Goal: Task Accomplishment & Management: Use online tool/utility

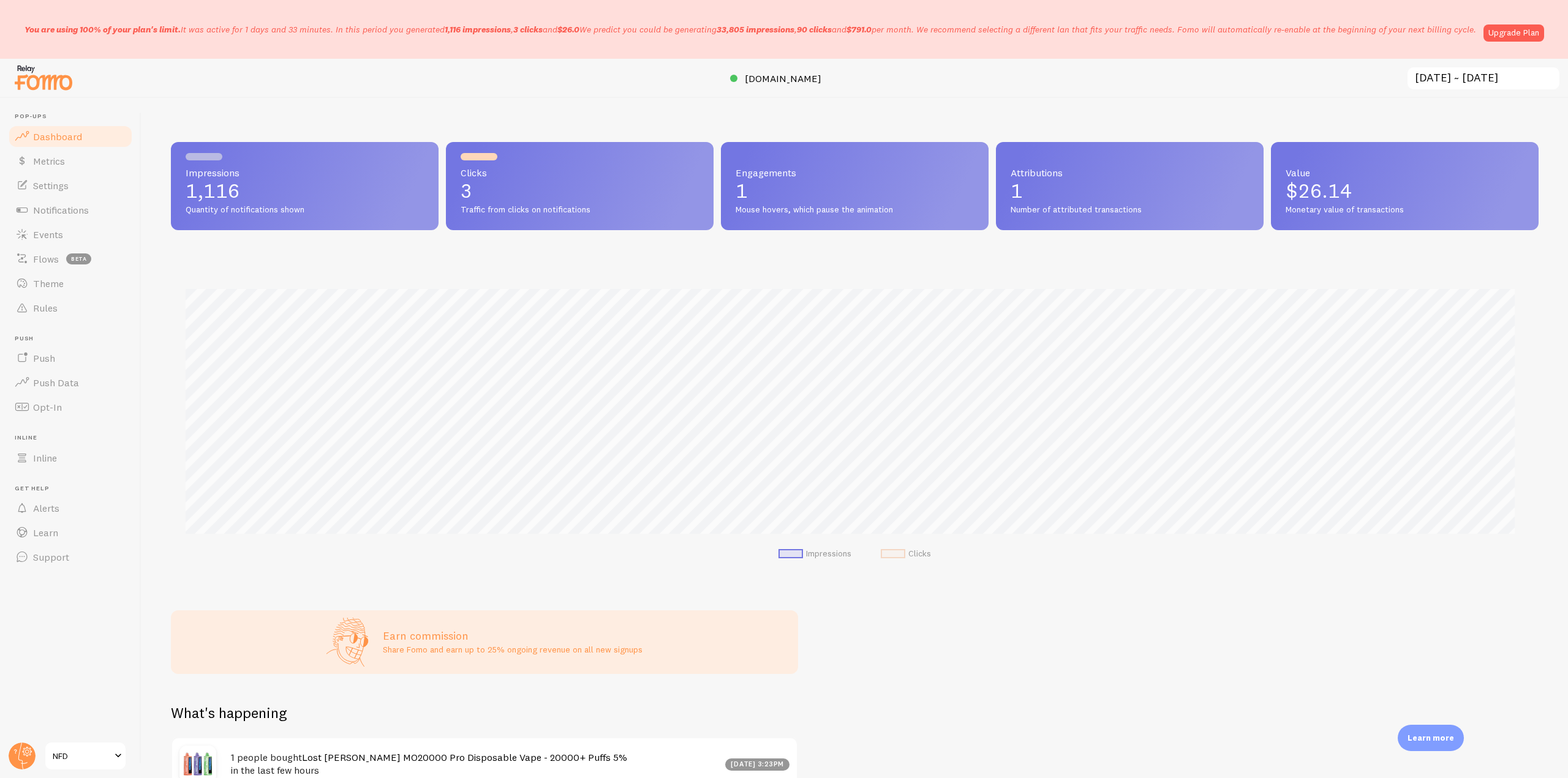
scroll to position [321, 1359]
click at [21, 755] on circle at bounding box center [22, 756] width 27 height 27
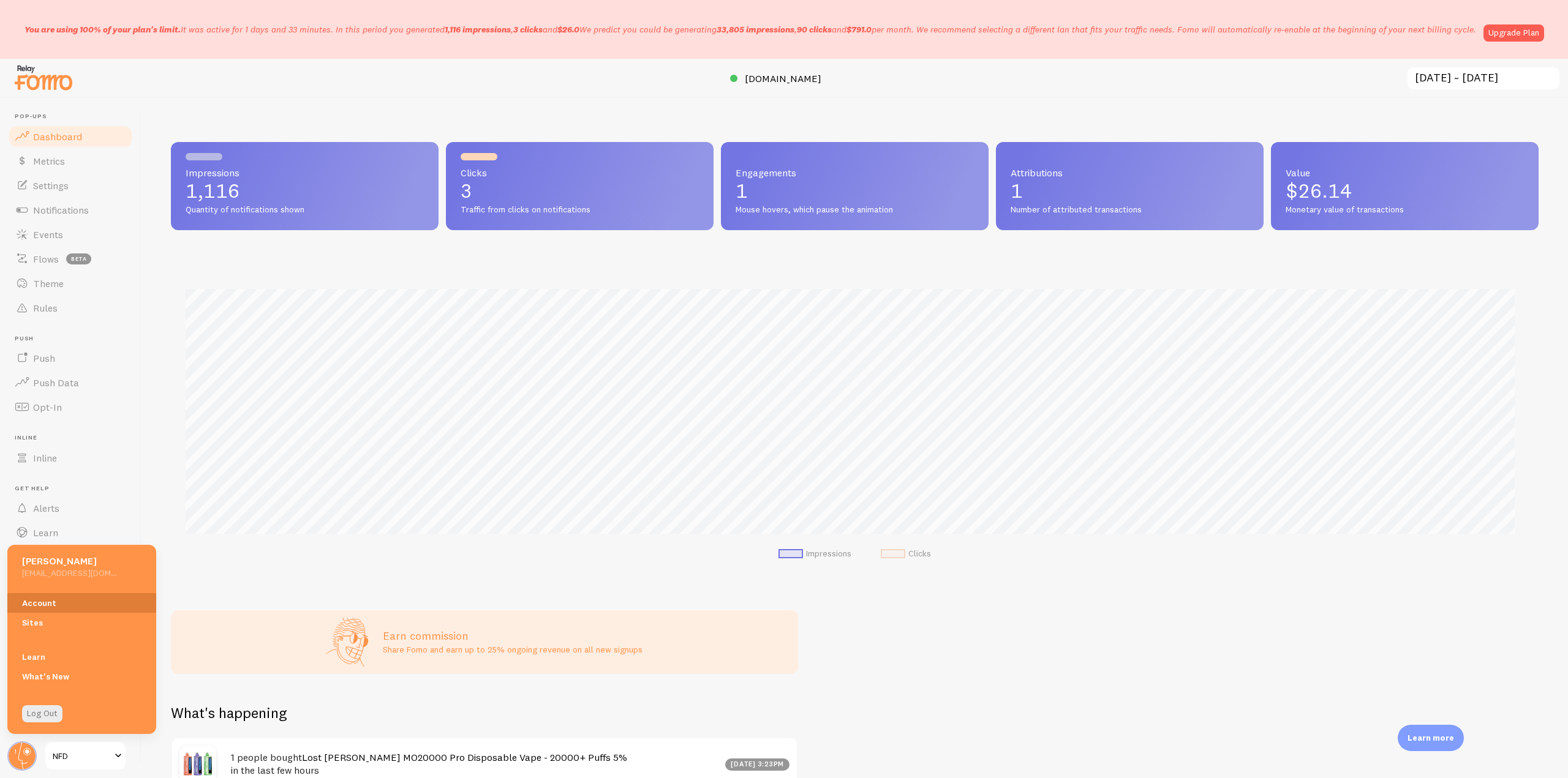
click at [49, 597] on link "Account" at bounding box center [81, 603] width 149 height 20
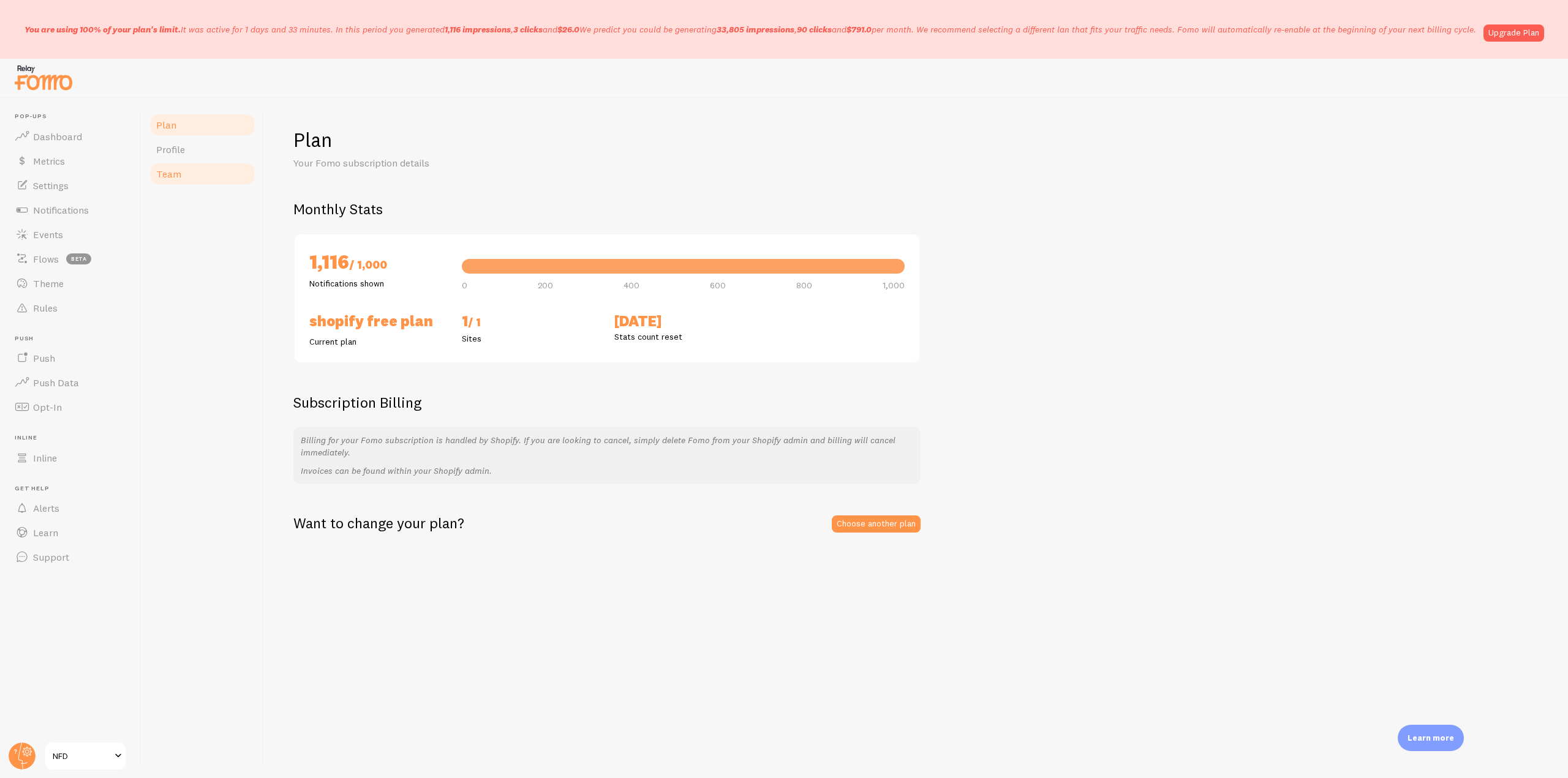
click at [198, 167] on link "Team" at bounding box center [202, 174] width 107 height 24
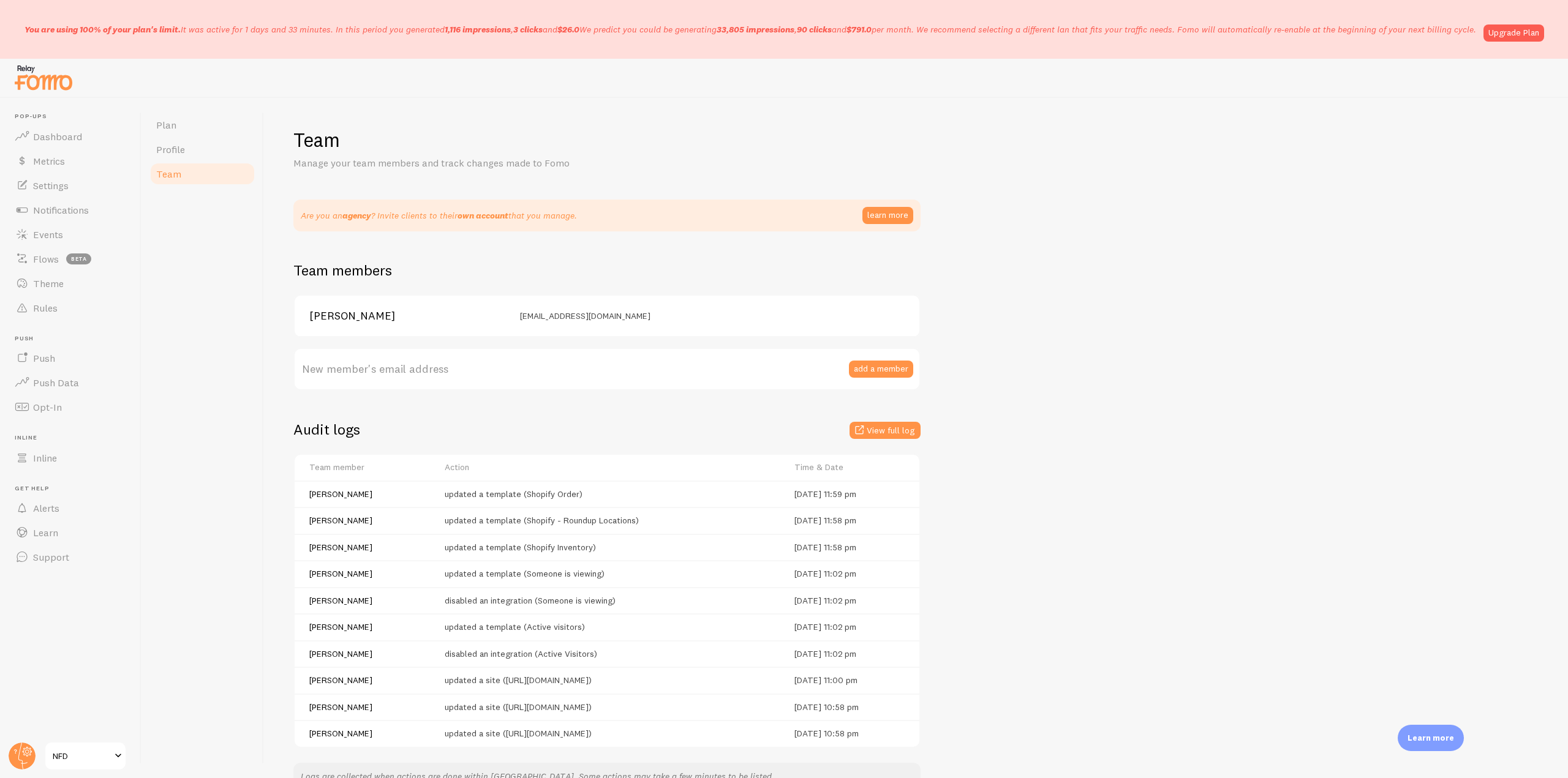
drag, startPoint x: 18, startPoint y: 28, endPoint x: 1485, endPoint y: 28, distance: 1467.0
click at [1485, 28] on div "You are using 100% of your plan's limit. It was active for 1 days and 33 minute…" at bounding box center [784, 29] width 1520 height 24
copy p "You are using 100% of your plan's limit. It was active for 1 days and 33 minute…"
click at [64, 205] on span "Notifications" at bounding box center [61, 210] width 56 height 13
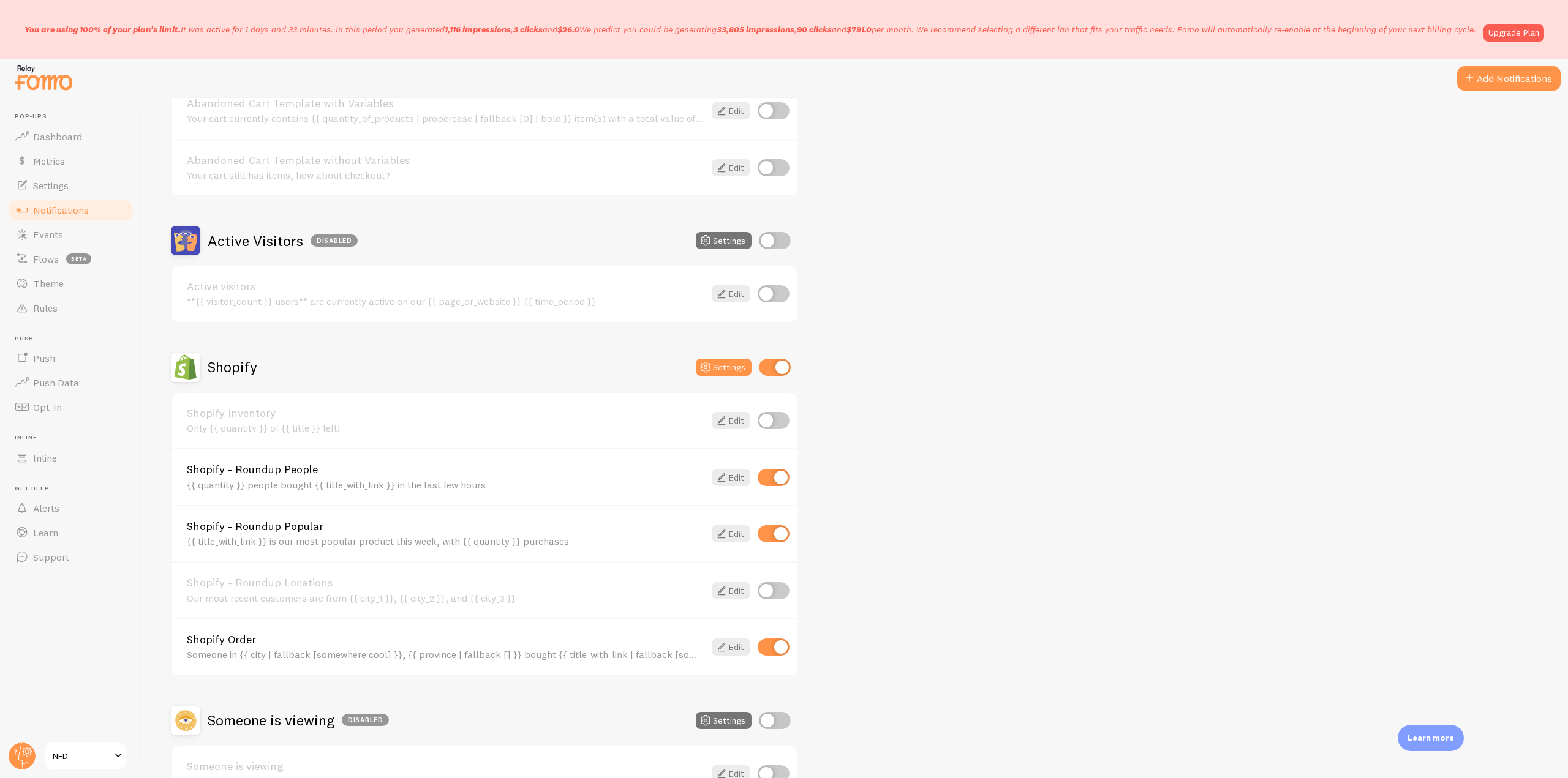
scroll to position [245, 0]
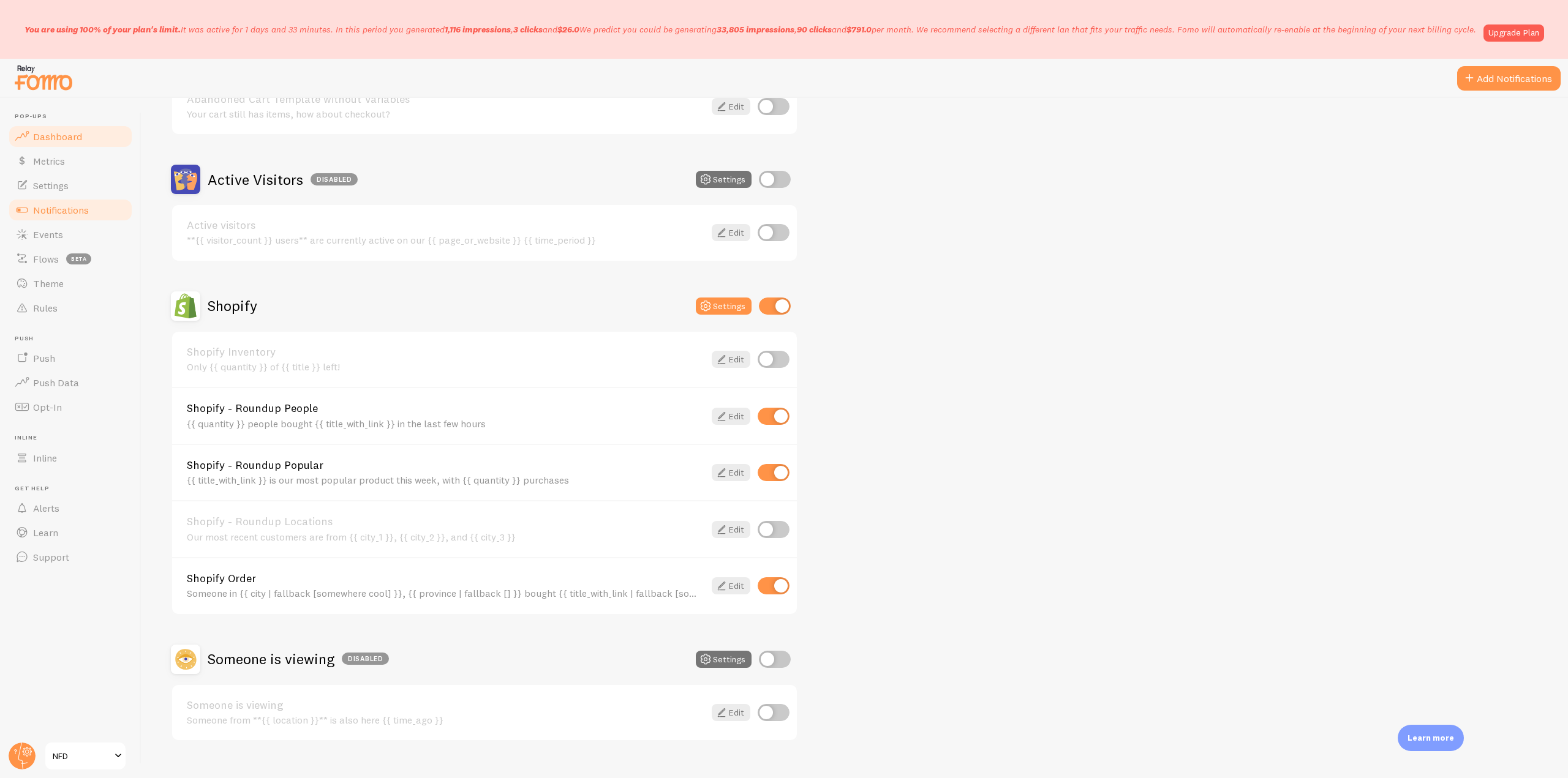
click at [59, 126] on link "Dashboard" at bounding box center [70, 136] width 126 height 24
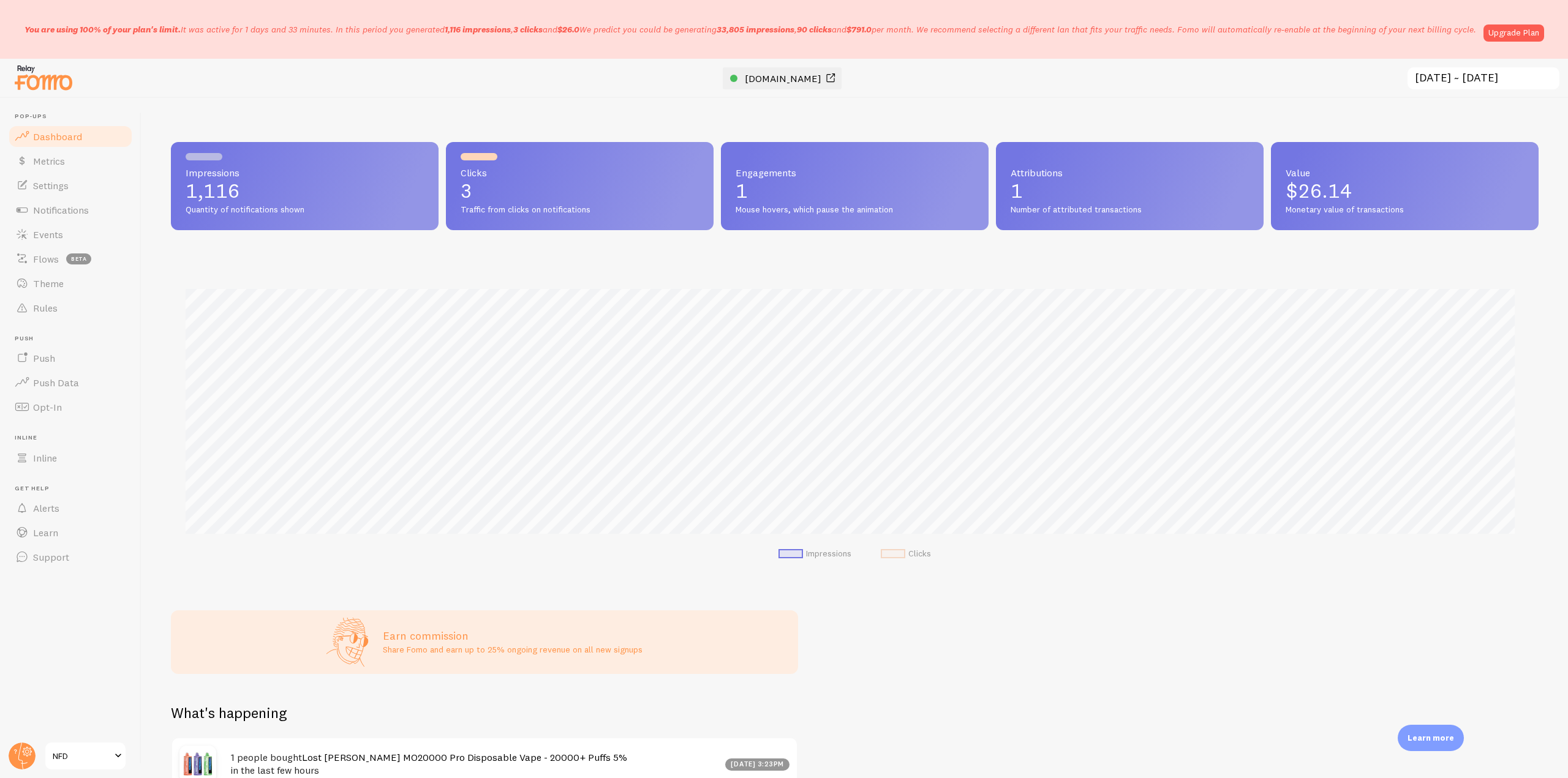
scroll to position [321, 1359]
click at [787, 74] on span "[DOMAIN_NAME]" at bounding box center [782, 78] width 77 height 13
click at [766, 81] on span "[DOMAIN_NAME]" at bounding box center [782, 78] width 77 height 13
drag, startPoint x: 77, startPoint y: 213, endPoint x: 89, endPoint y: 216, distance: 12.4
click at [77, 213] on span "Notifications" at bounding box center [61, 210] width 56 height 13
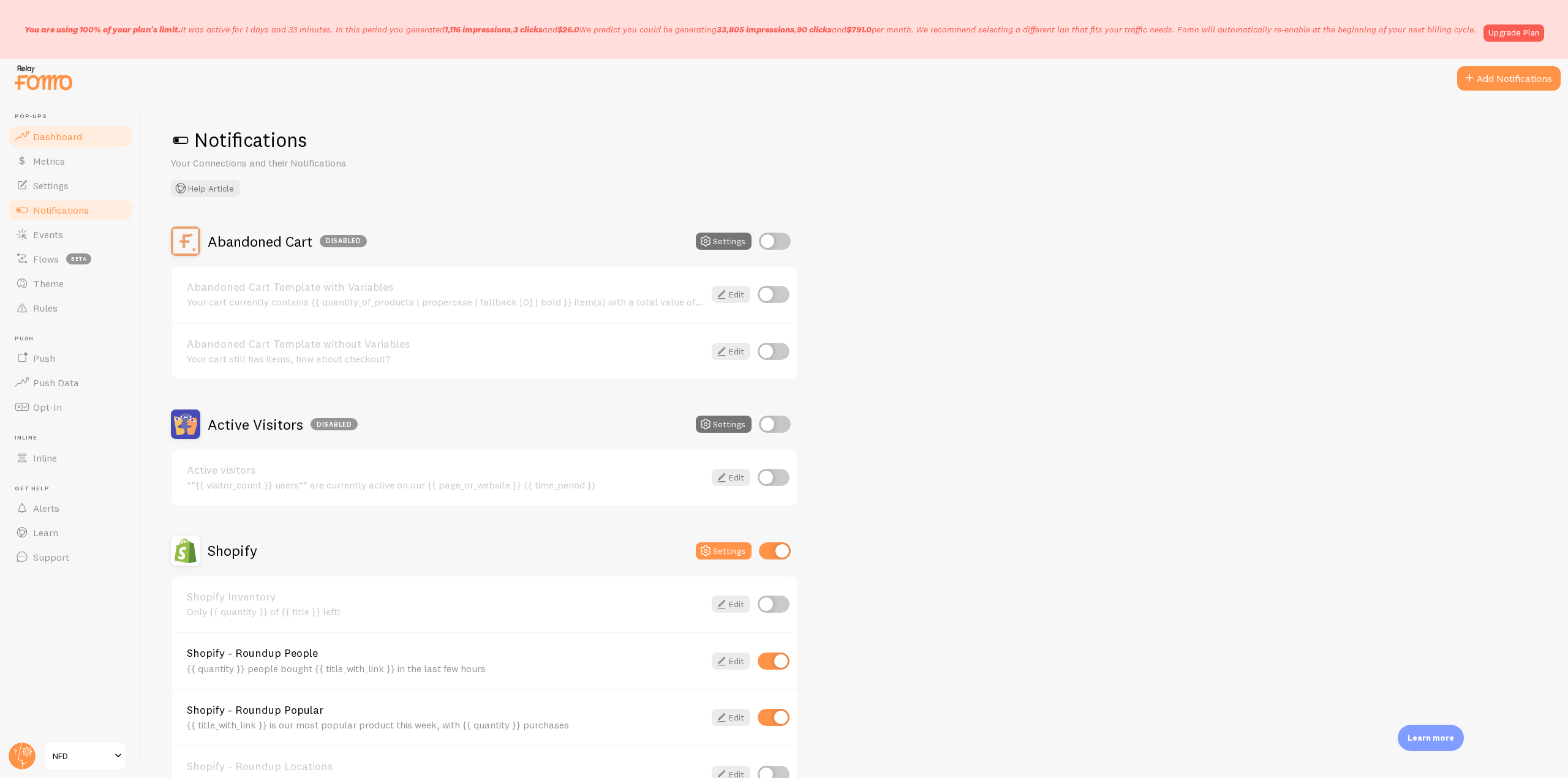
click at [51, 145] on link "Dashboard" at bounding box center [70, 136] width 126 height 24
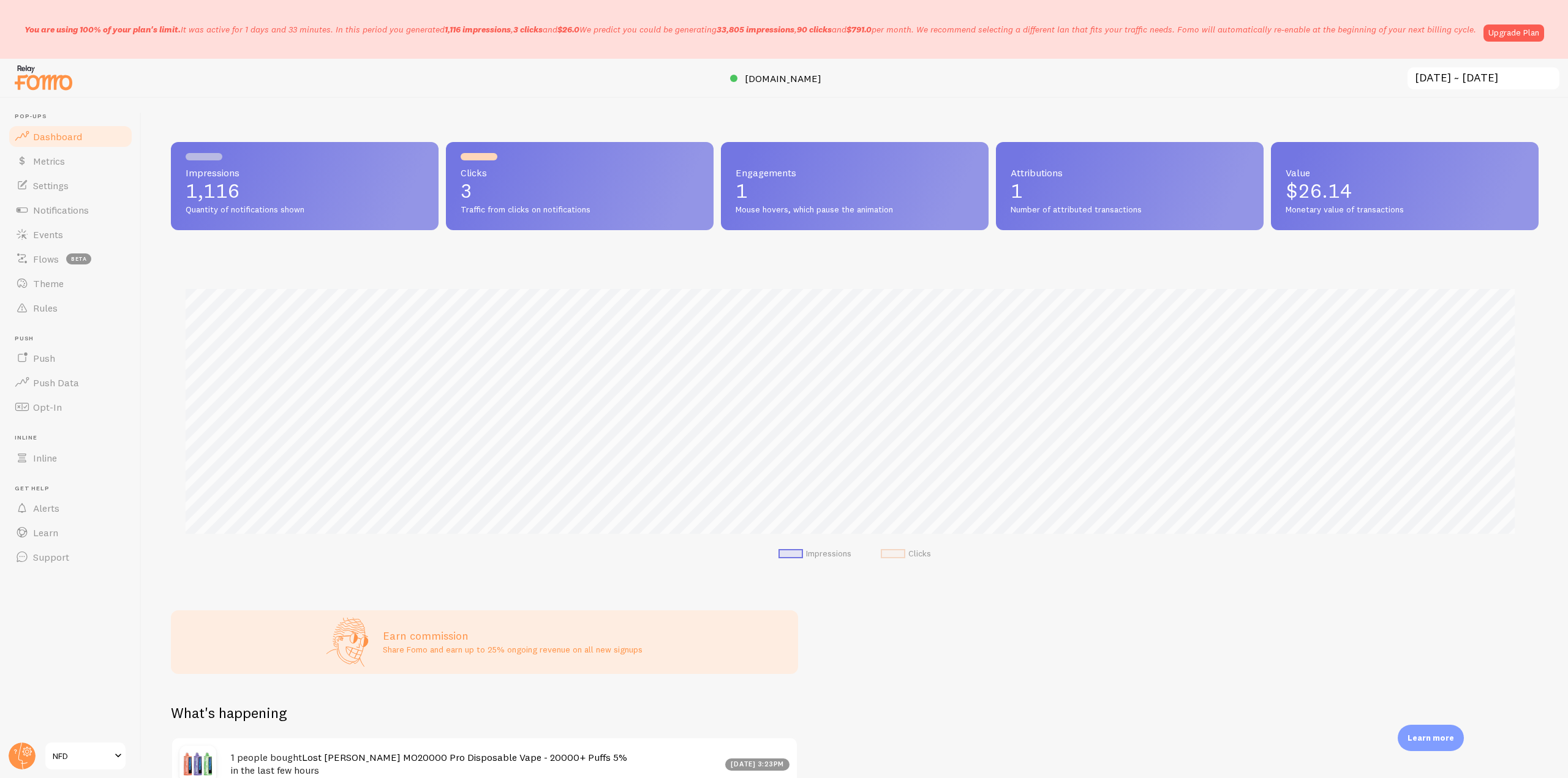
scroll to position [321, 1359]
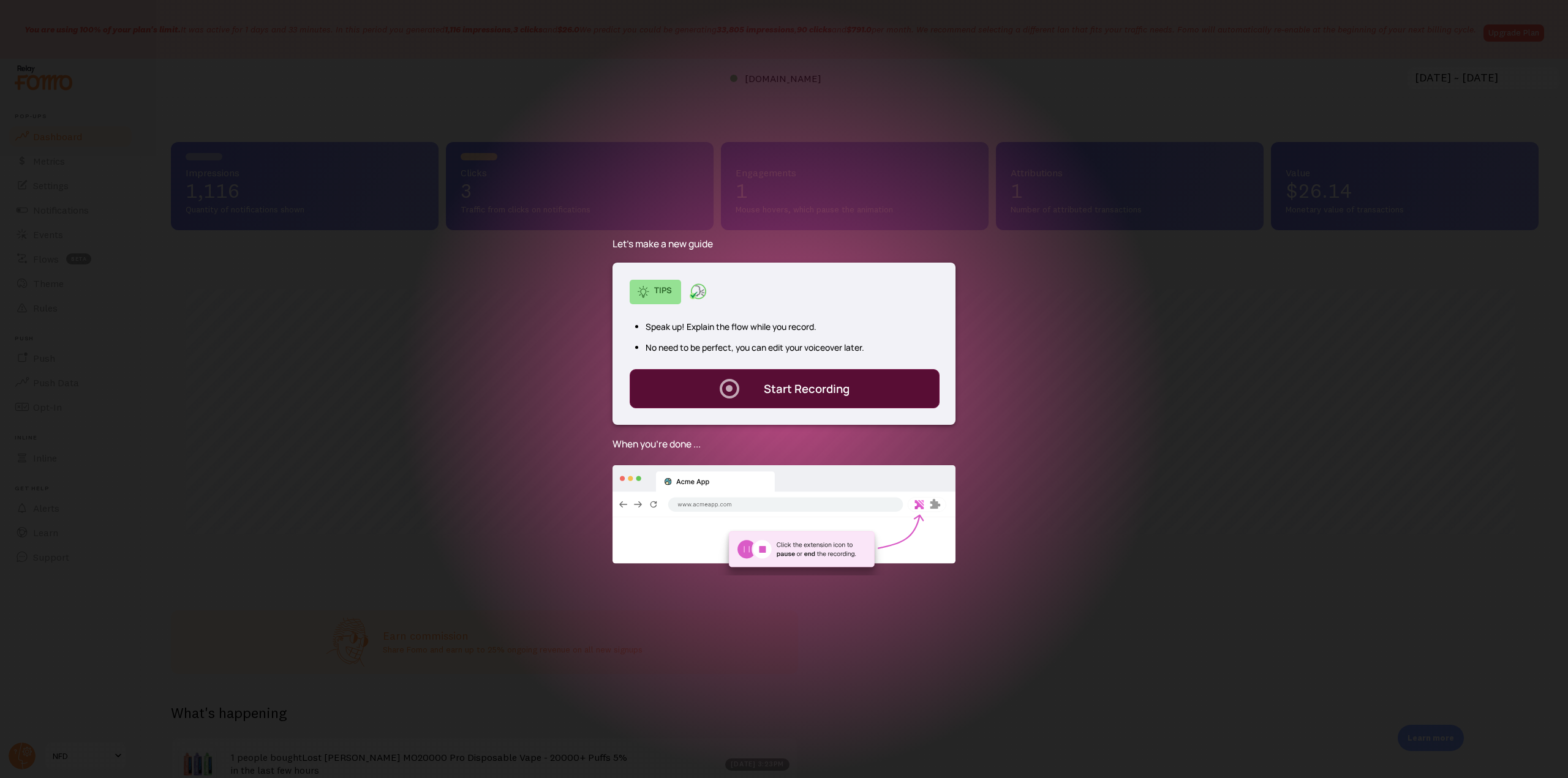
click at [793, 396] on div "Start Recording" at bounding box center [806, 389] width 86 height 16
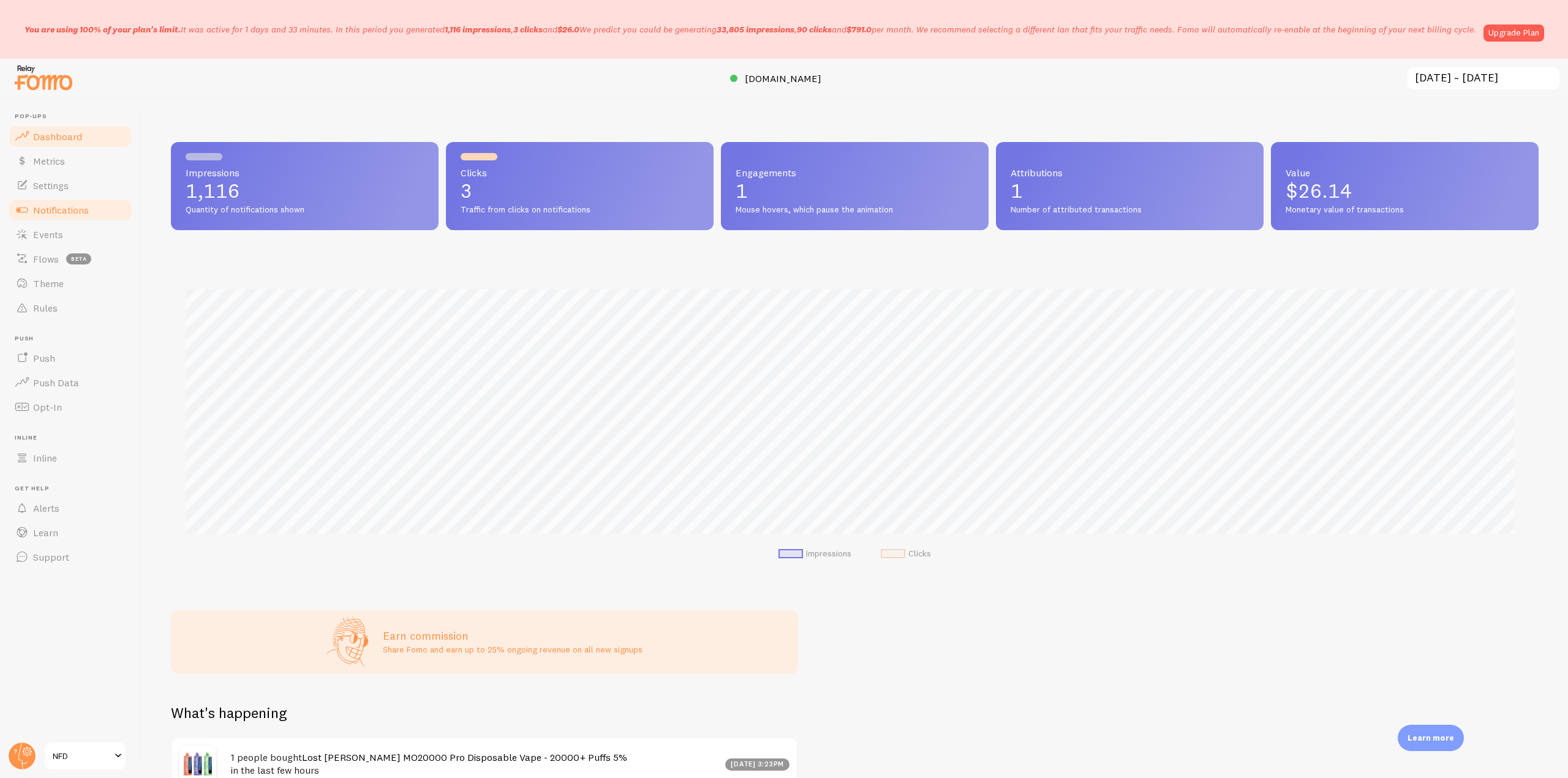
click at [75, 211] on span "Notifications" at bounding box center [61, 210] width 56 height 13
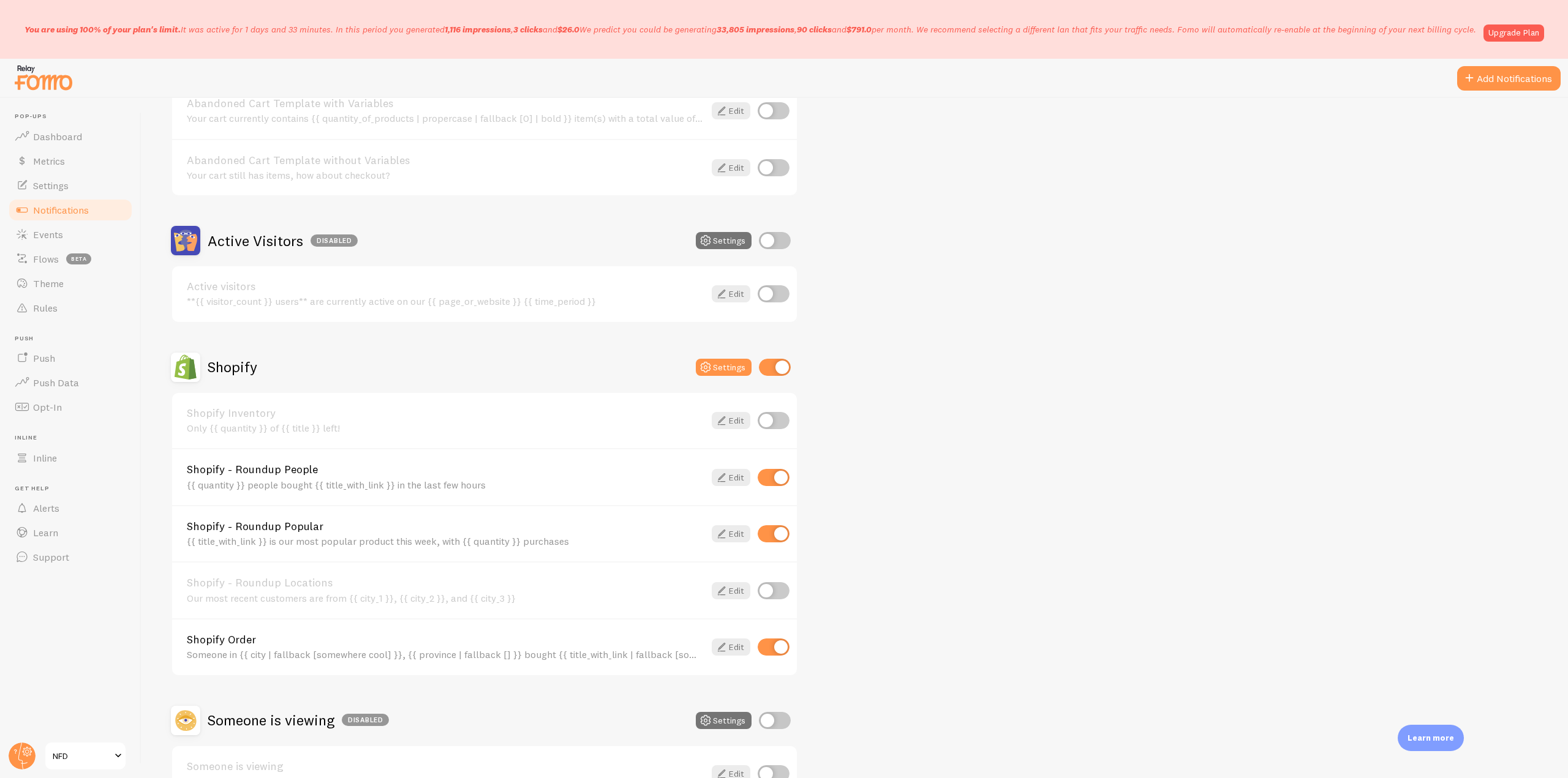
scroll to position [245, 0]
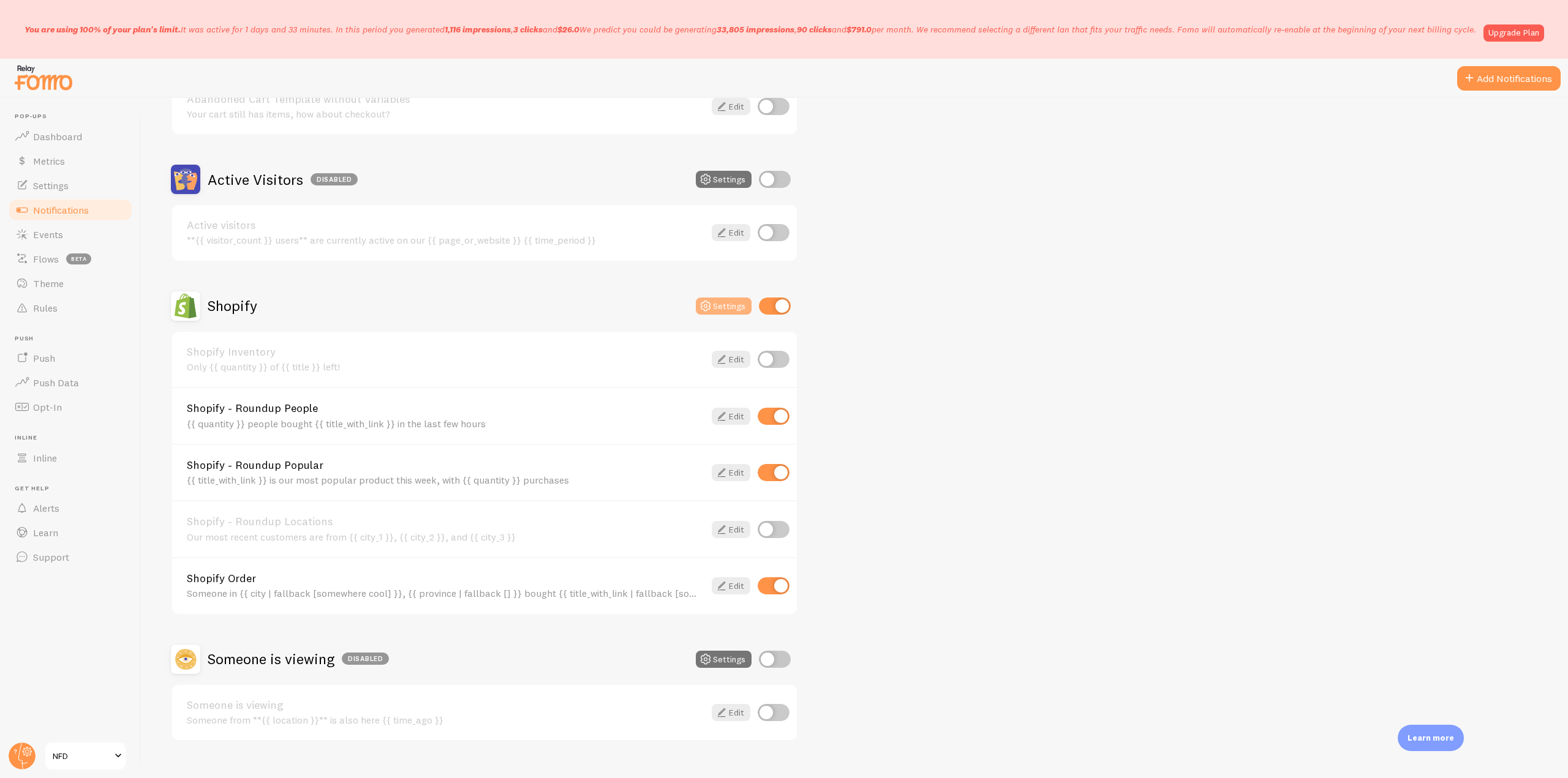
click at [714, 309] on button "Settings" at bounding box center [723, 306] width 56 height 17
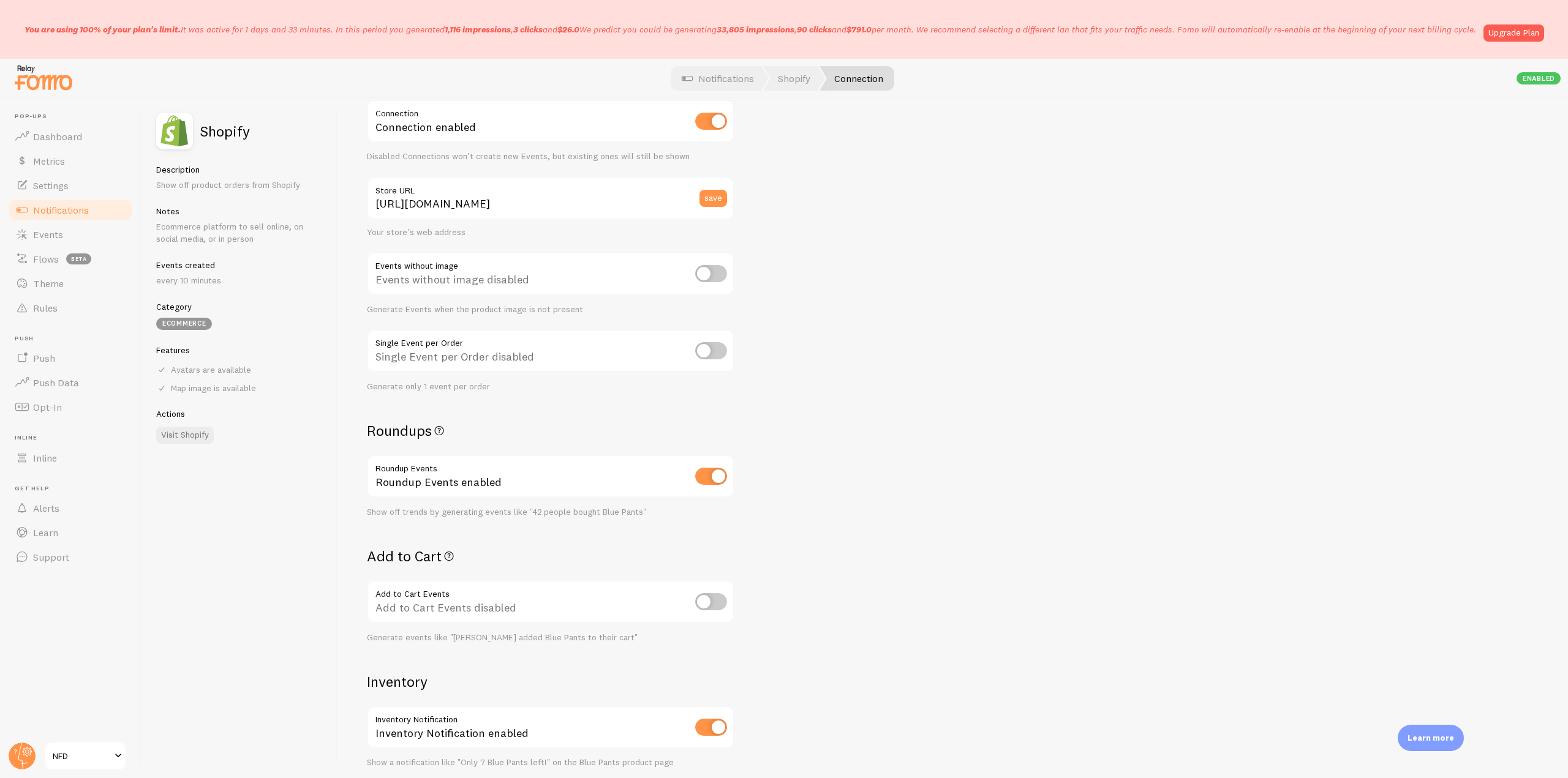
scroll to position [122, 0]
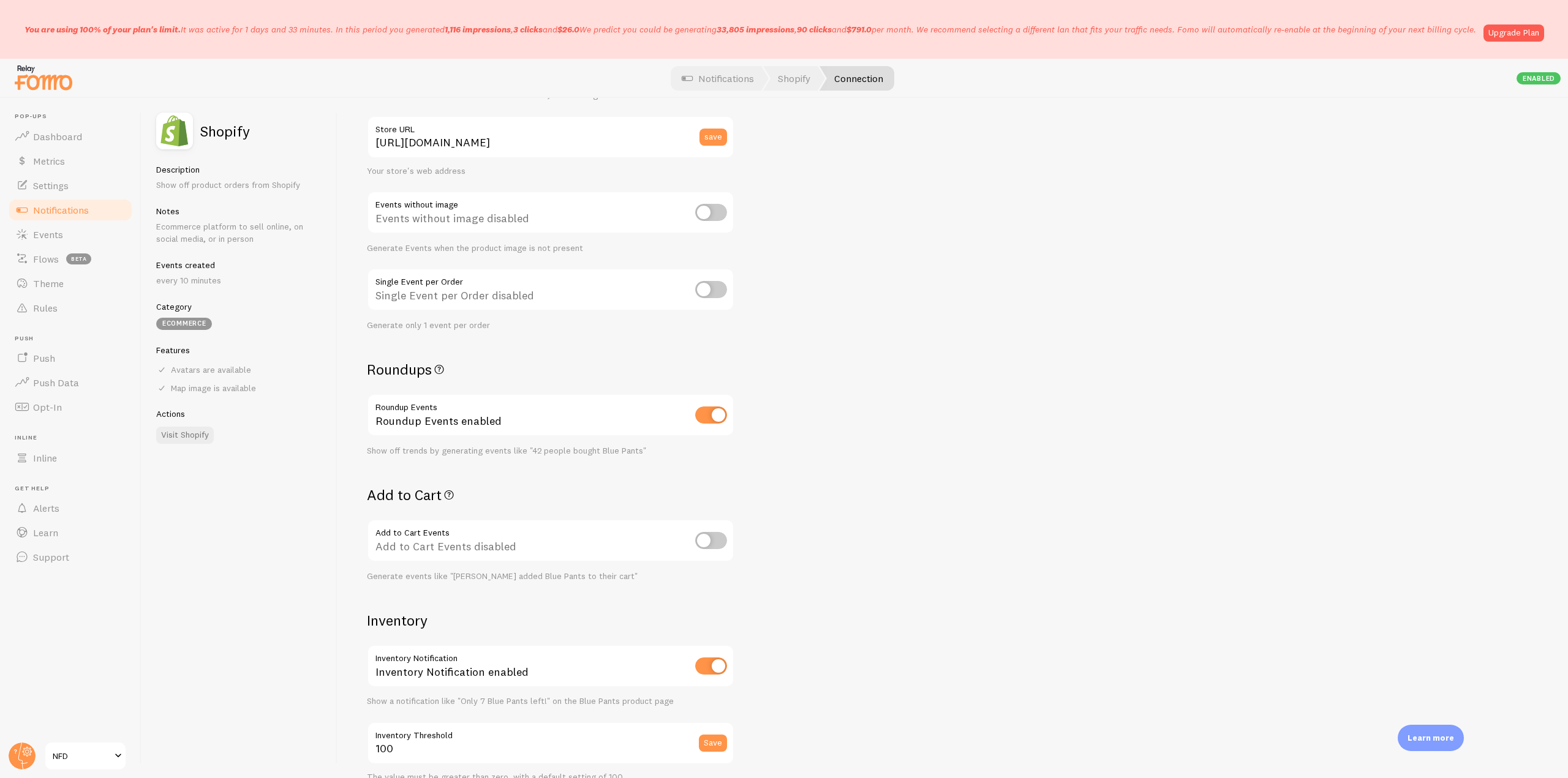
click at [88, 214] on span "Notifications" at bounding box center [61, 210] width 56 height 13
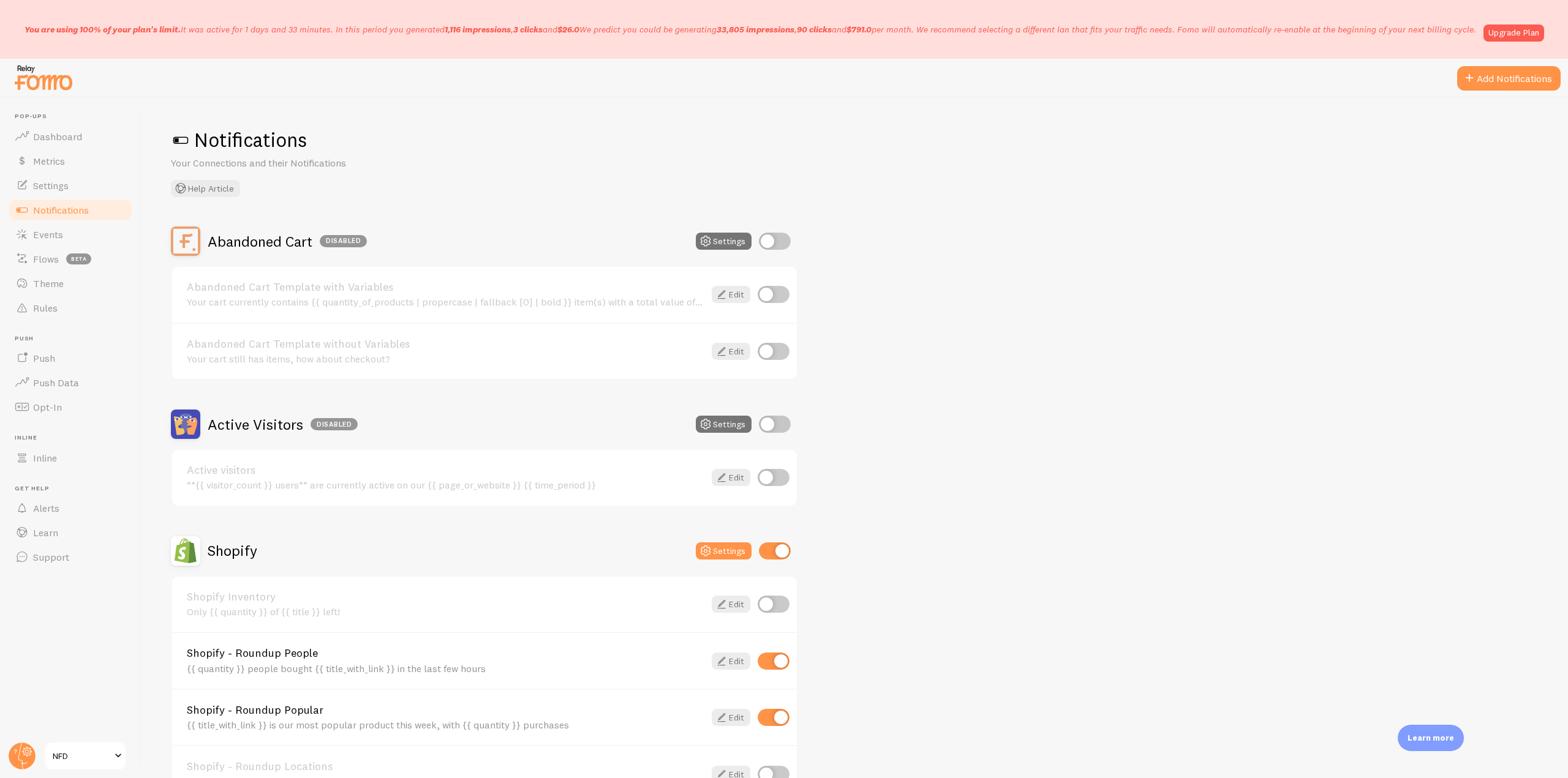
click at [360, 285] on link "Abandoned Cart Template with Variables" at bounding box center [445, 288] width 518 height 11
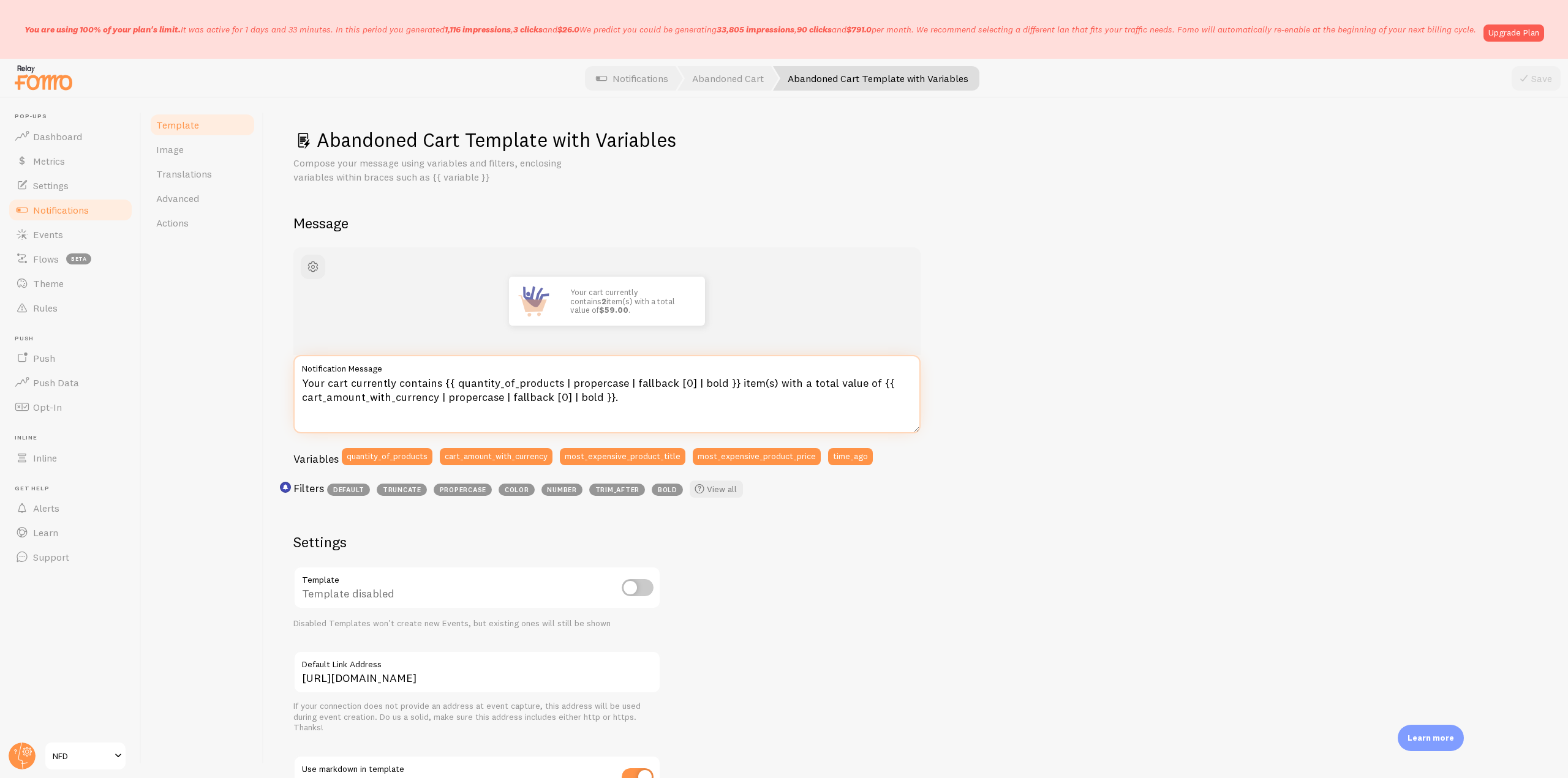
drag, startPoint x: 303, startPoint y: 385, endPoint x: 605, endPoint y: 397, distance: 302.2
click at [605, 397] on textarea "Your cart currently contains {{ quantity_of_products | propercase | fallback [0…" at bounding box center [607, 394] width 628 height 78
click at [665, 395] on textarea "Your cart currently contains {{ quantity_of_products | propercase | fallback [0…" at bounding box center [607, 394] width 628 height 78
drag, startPoint x: 485, startPoint y: 386, endPoint x: 565, endPoint y: 388, distance: 80.0
click at [565, 388] on textarea "Your cart currently contains {{ quantity_of_products | propercase | fallback [0…" at bounding box center [607, 394] width 628 height 78
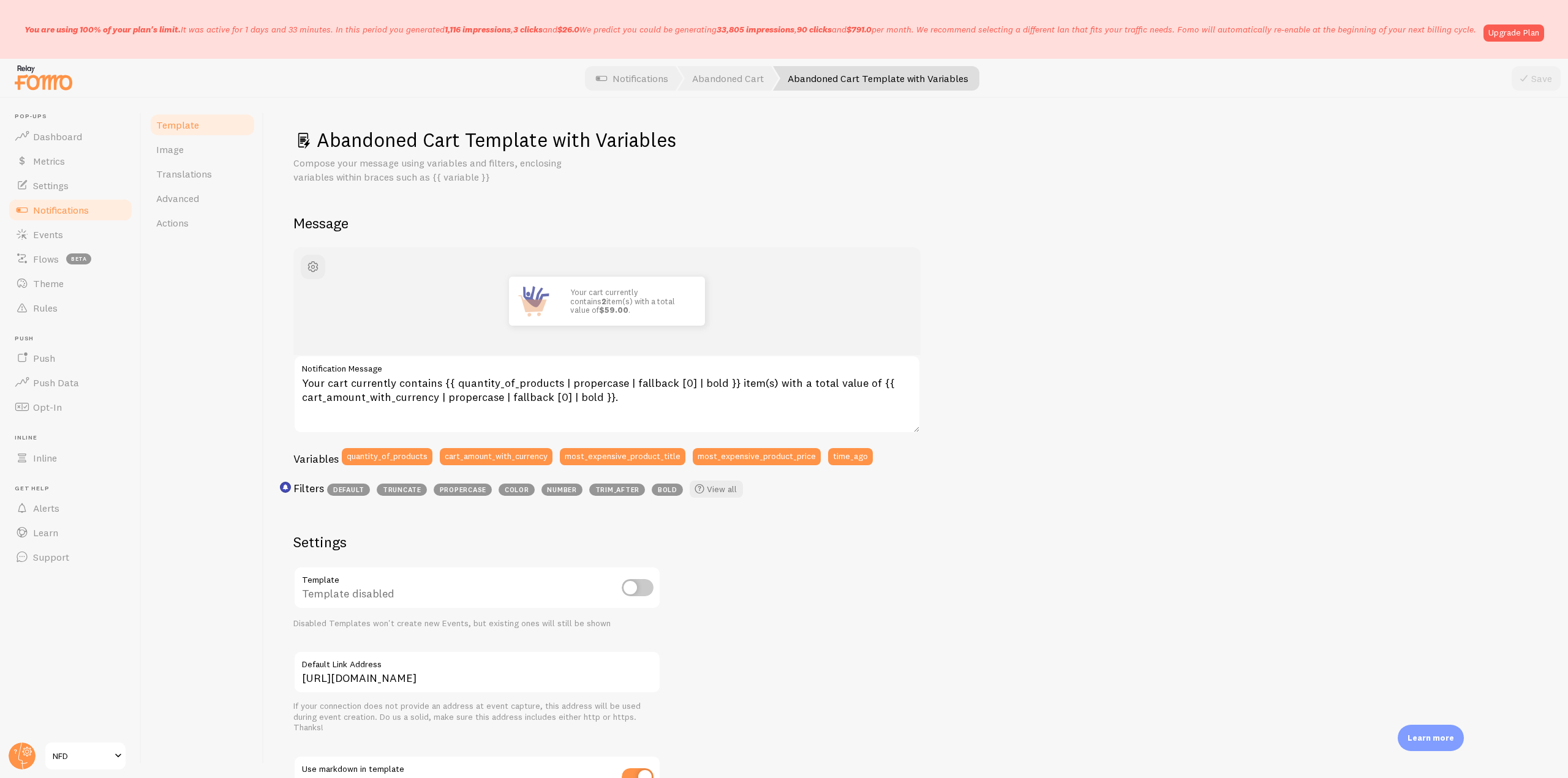
click at [81, 213] on span "Notifications" at bounding box center [61, 210] width 56 height 13
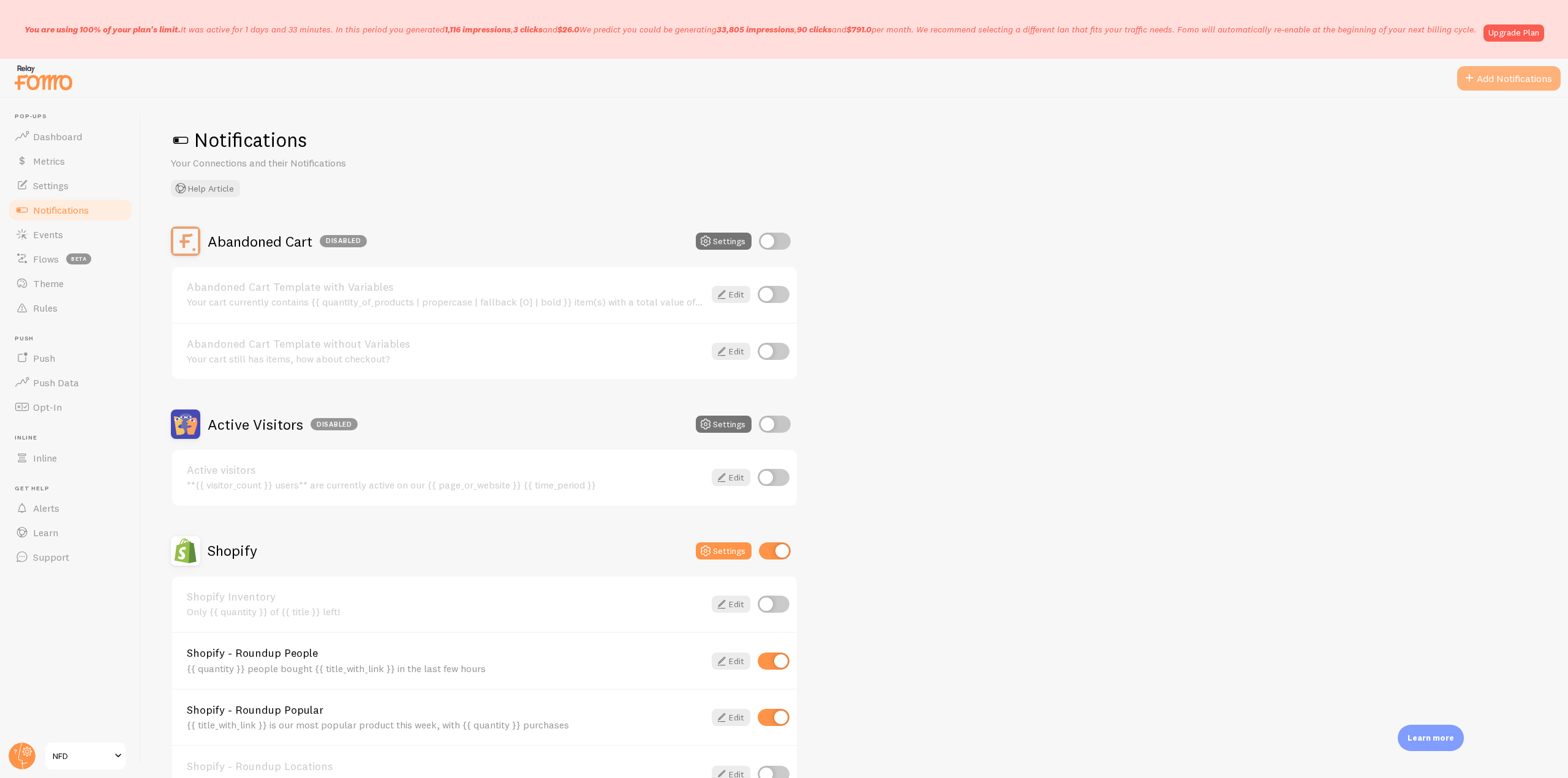
click at [1501, 82] on button "Add Notifications" at bounding box center [1509, 78] width 104 height 24
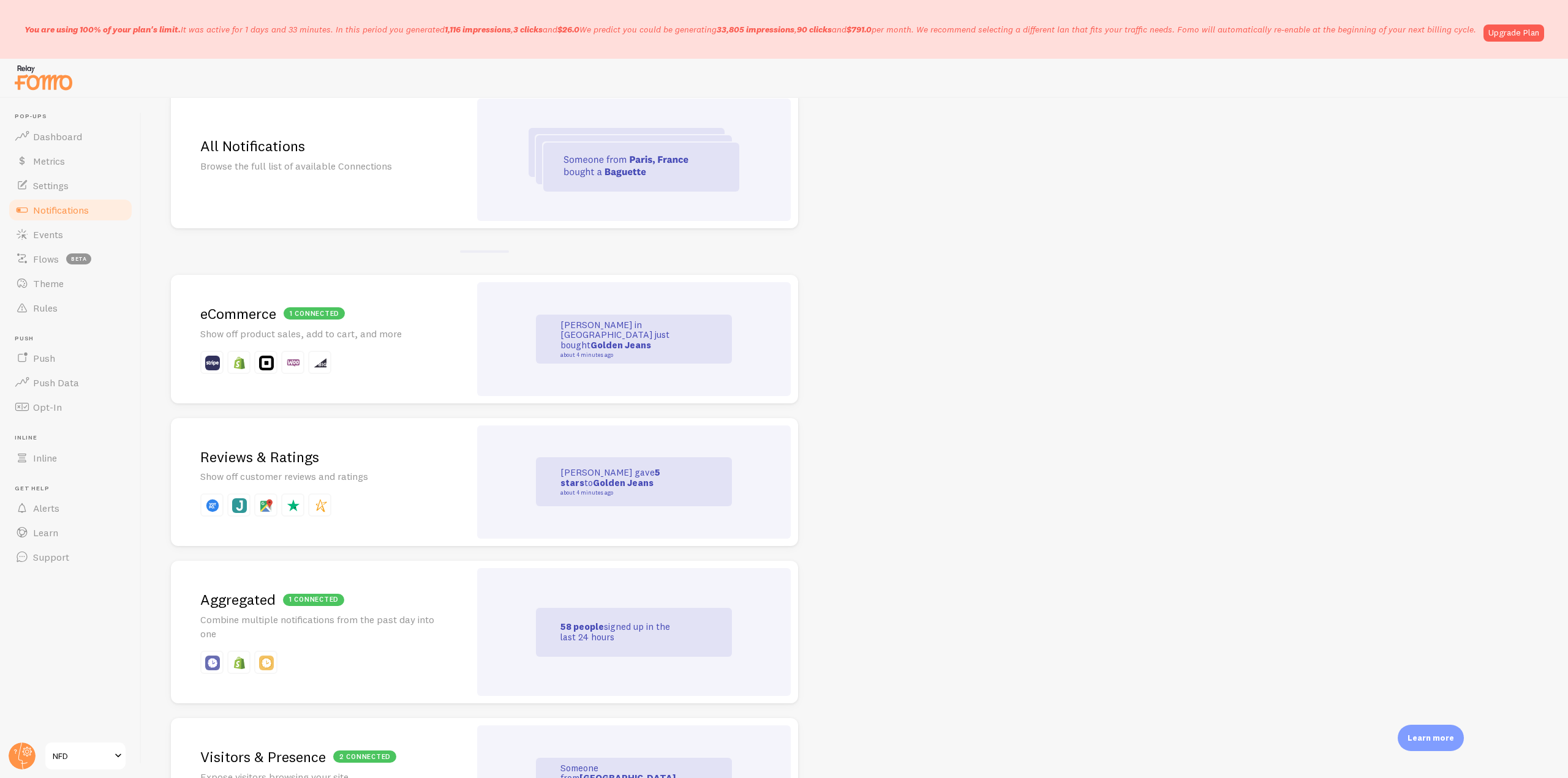
scroll to position [184, 0]
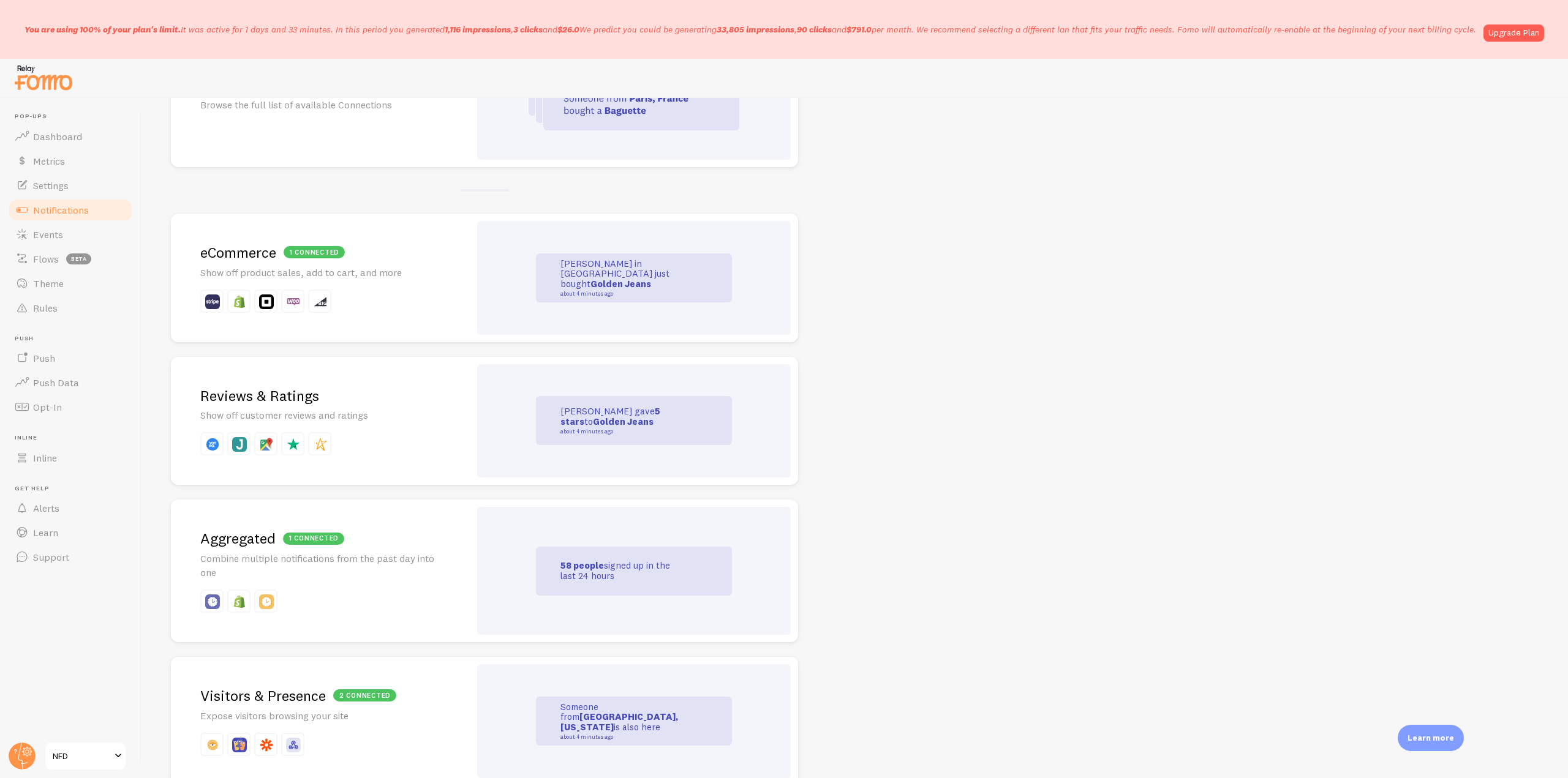
click at [513, 404] on div "[PERSON_NAME] just gave 5 stars to Golden Jeans about 4 minutes ago" at bounding box center [634, 421] width 314 height 114
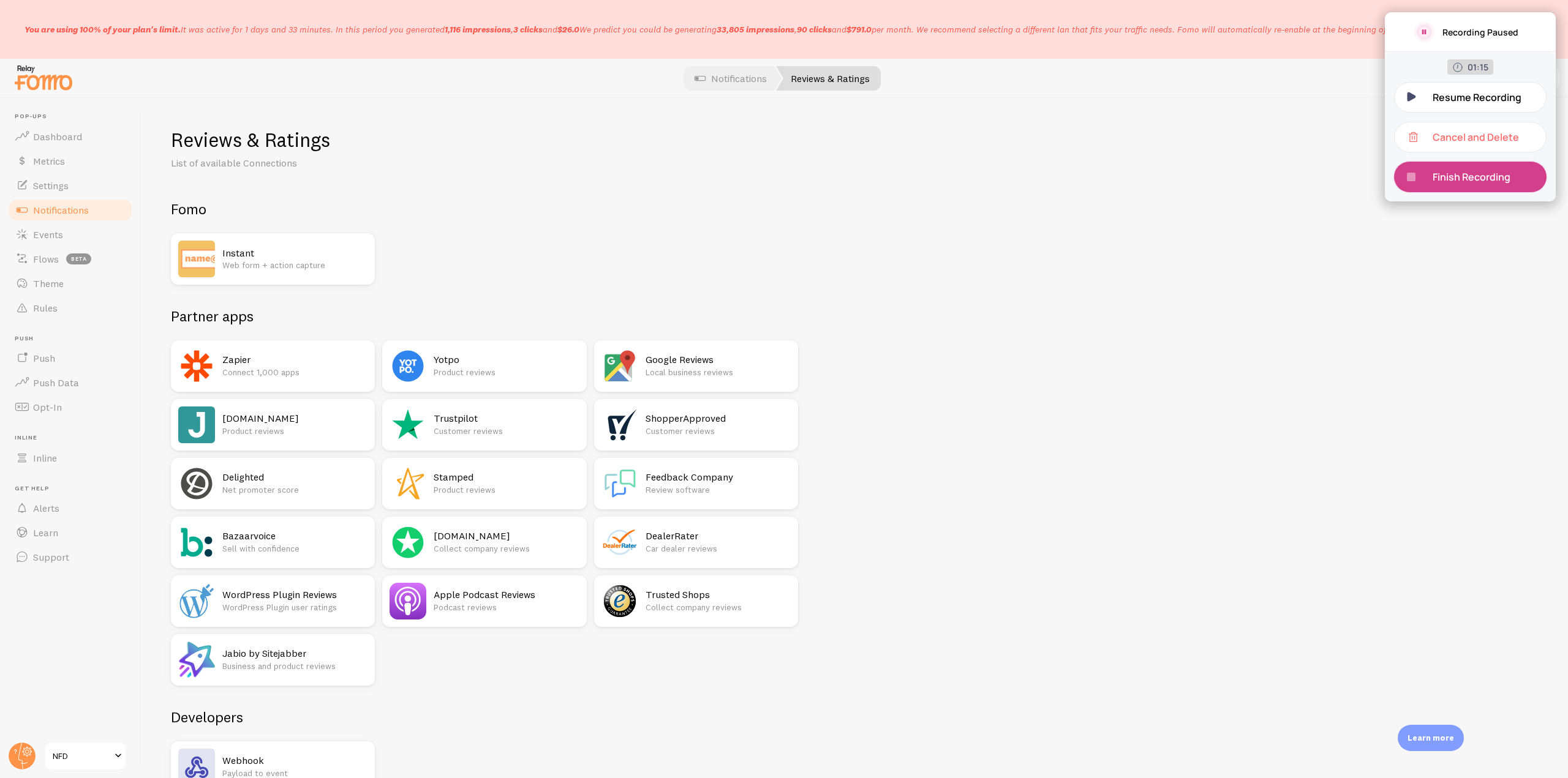
click at [1452, 184] on div "Finish Recording" at bounding box center [1470, 177] width 153 height 31
